Goal: Task Accomplishment & Management: Contribute content

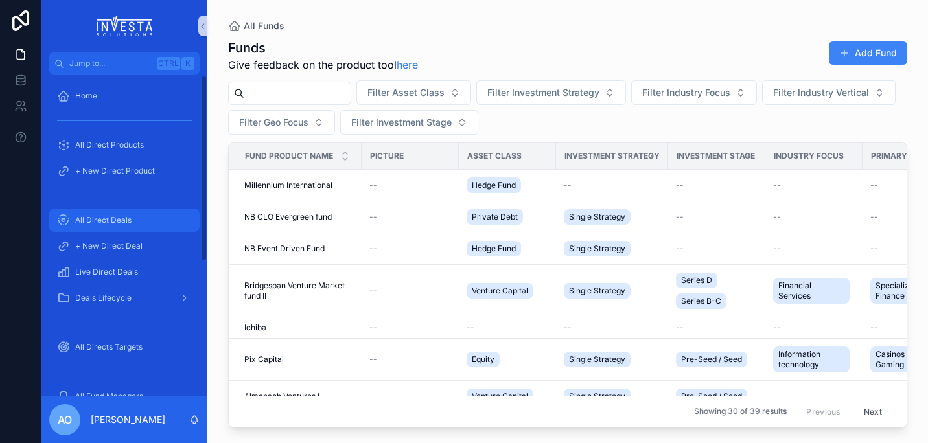
click at [115, 220] on span "All Direct Deals" at bounding box center [103, 220] width 56 height 10
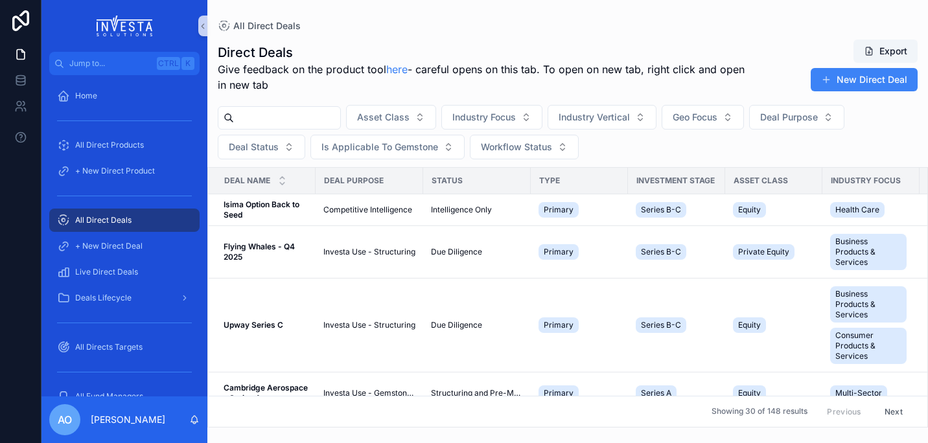
click at [290, 114] on input "scrollable content" at bounding box center [287, 118] width 106 height 18
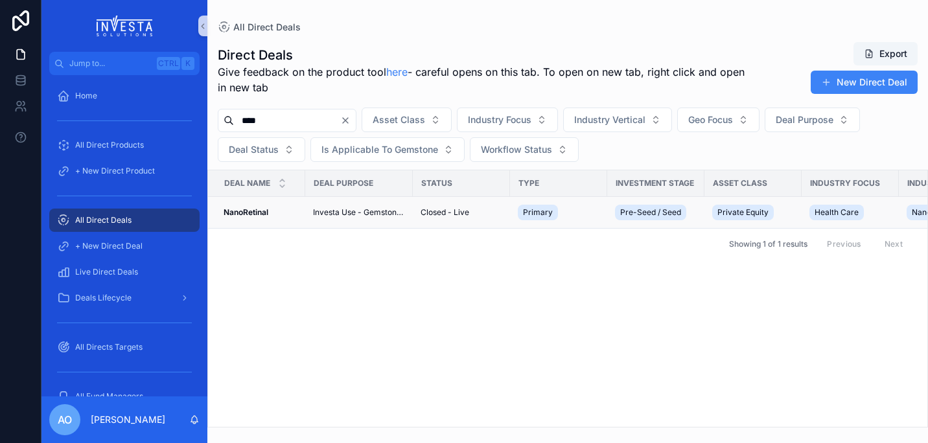
type input "****"
click at [246, 209] on strong "NanoRetinal" at bounding box center [246, 212] width 45 height 10
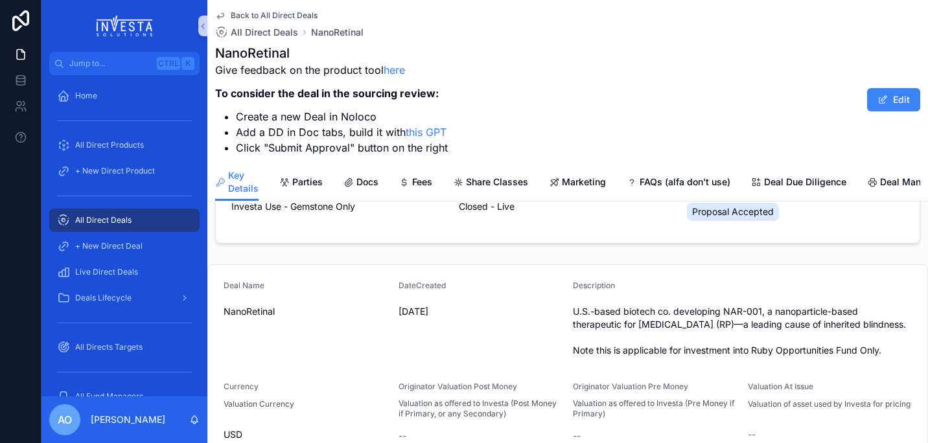
scroll to position [157, 0]
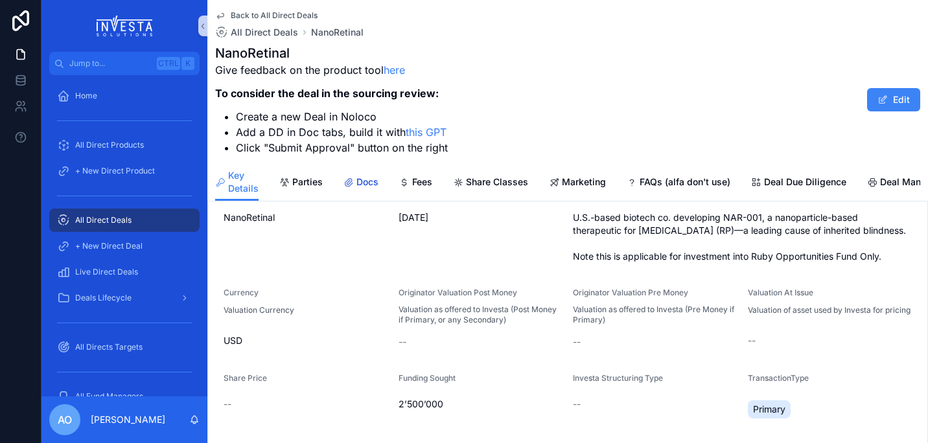
click at [369, 177] on span "Docs" at bounding box center [367, 182] width 22 height 13
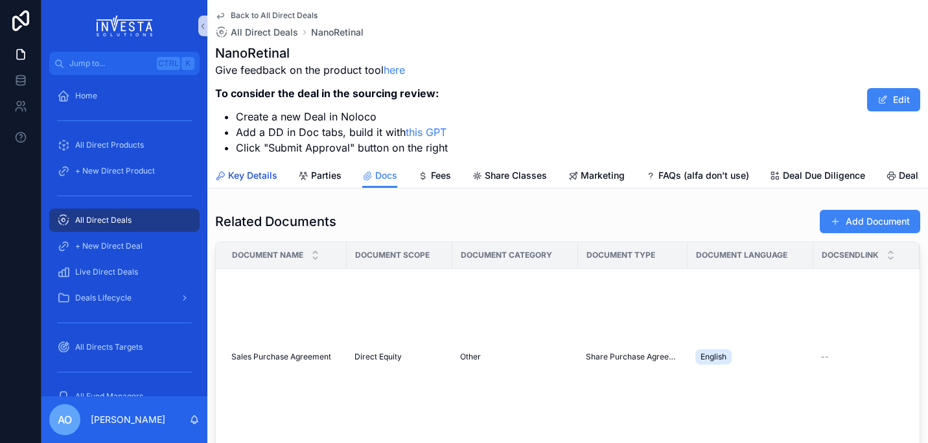
click at [257, 178] on span "Key Details" at bounding box center [252, 175] width 49 height 13
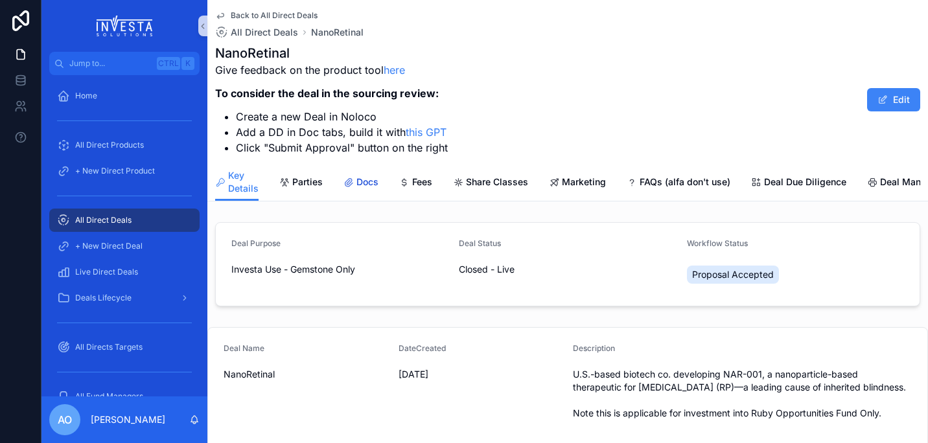
click at [365, 178] on span "Docs" at bounding box center [367, 182] width 22 height 13
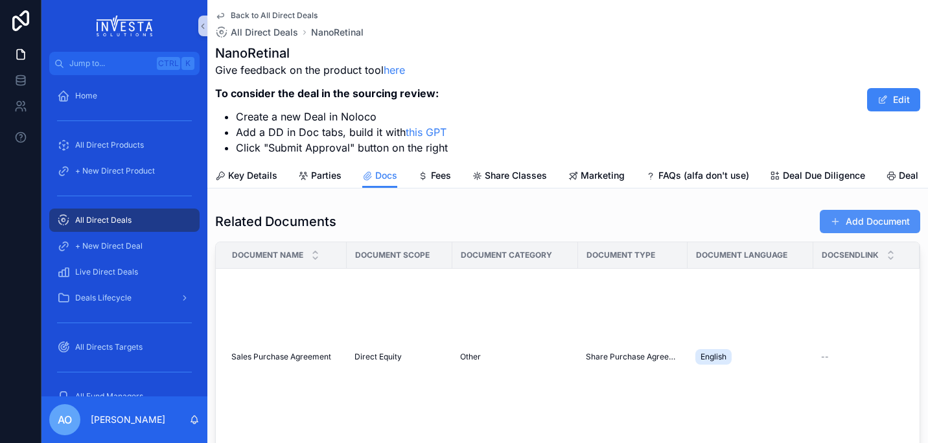
click at [860, 233] on button "Add Document" at bounding box center [870, 221] width 100 height 23
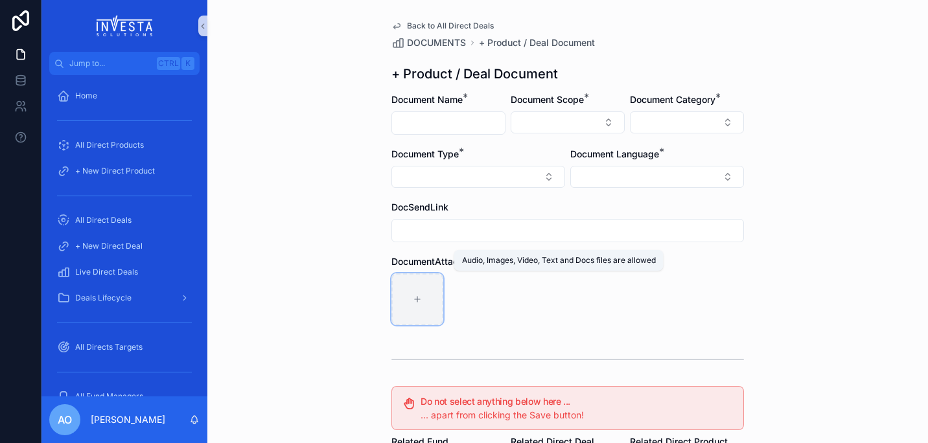
click at [413, 300] on icon "scrollable content" at bounding box center [417, 299] width 9 height 9
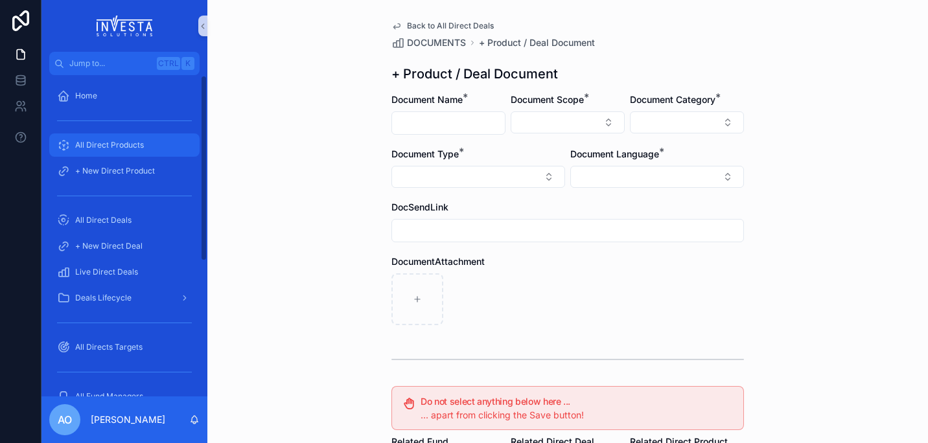
click at [109, 143] on span "All Direct Products" at bounding box center [109, 145] width 69 height 10
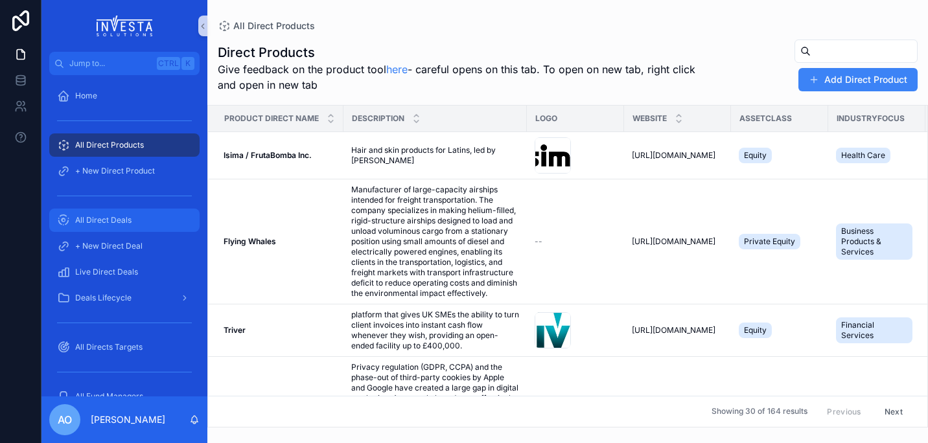
click at [119, 218] on span "All Direct Deals" at bounding box center [103, 220] width 56 height 10
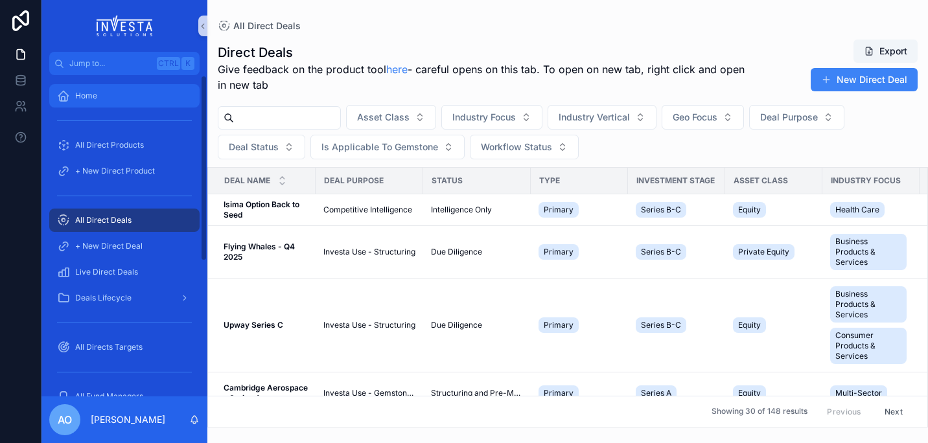
click at [89, 92] on span "Home" at bounding box center [86, 96] width 22 height 10
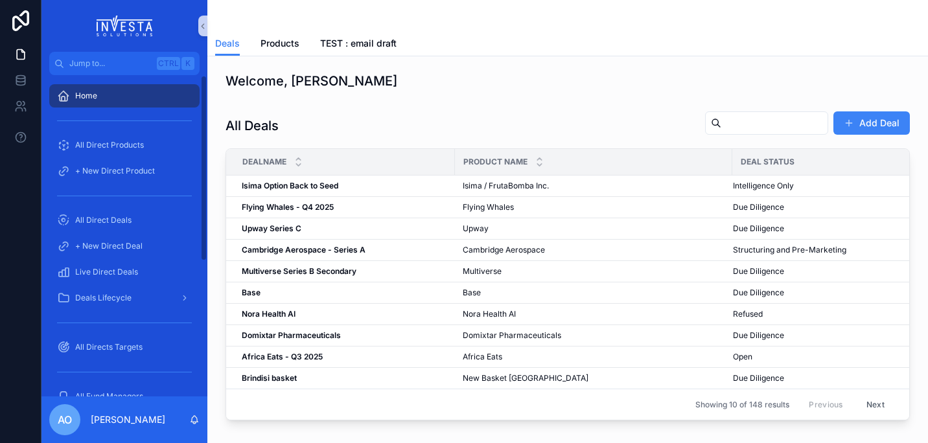
drag, startPoint x: 203, startPoint y: 242, endPoint x: 218, endPoint y: 141, distance: 102.2
click at [218, 141] on div "Jump to... Ctrl K Home All Direct Products + New Direct Product All Direct Deal…" at bounding box center [484, 221] width 886 height 443
